Goal: Find specific page/section: Find specific page/section

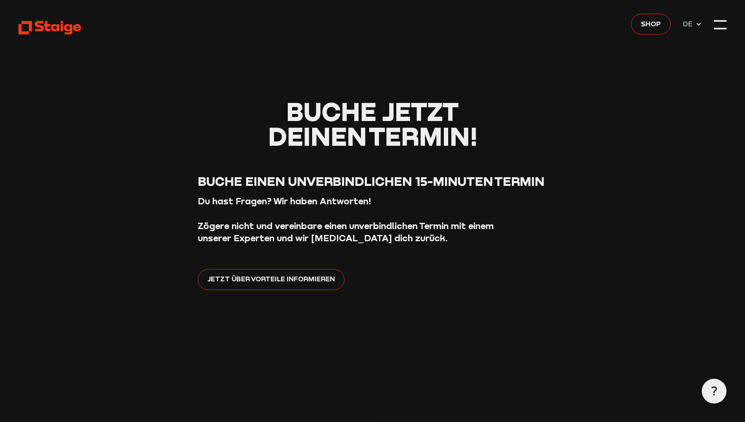
click at [59, 23] on icon at bounding box center [49, 27] width 63 height 15
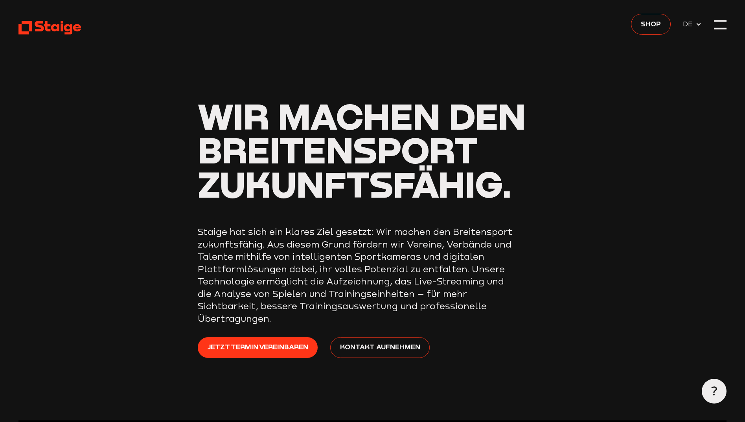
drag, startPoint x: 717, startPoint y: 24, endPoint x: 713, endPoint y: 26, distance: 4.2
click at [717, 24] on div at bounding box center [720, 24] width 12 height 12
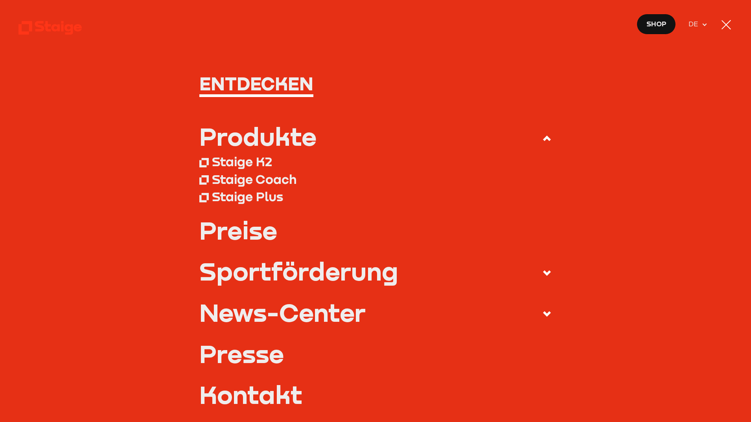
click at [274, 268] on div "Sportförderung" at bounding box center [298, 271] width 199 height 25
click at [0, 0] on input "Sportförderung" at bounding box center [0, 0] width 0 height 0
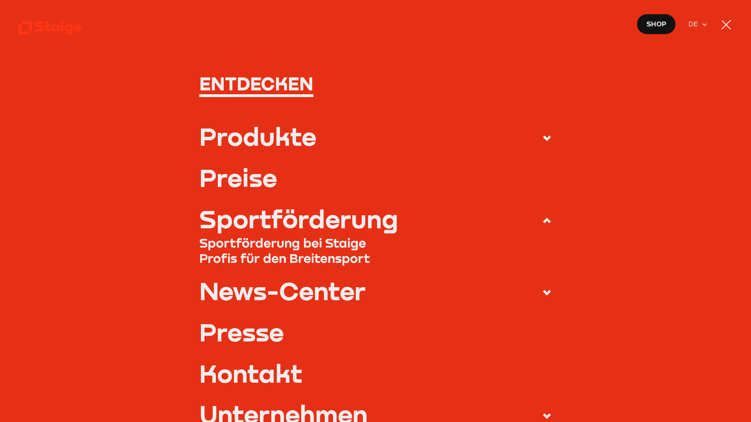
click at [275, 247] on link "Sportförderung bei Staige" at bounding box center [375, 242] width 352 height 15
